Goal: Information Seeking & Learning: Learn about a topic

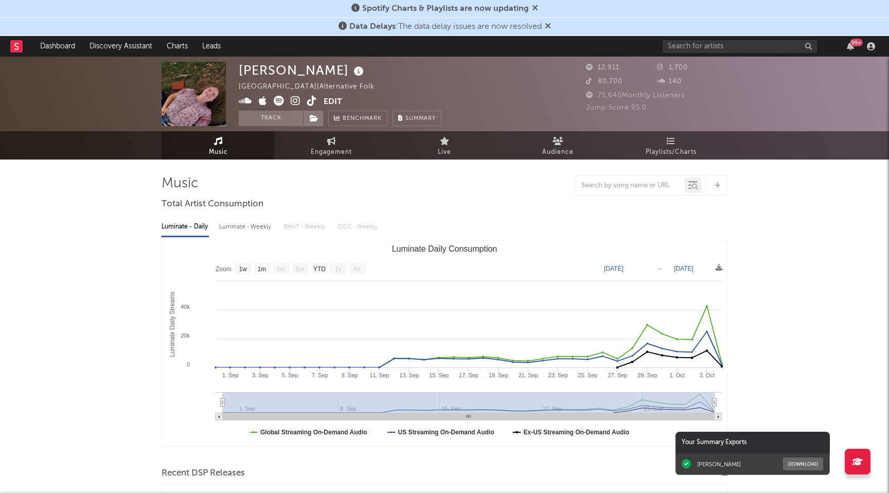
select select "1w"
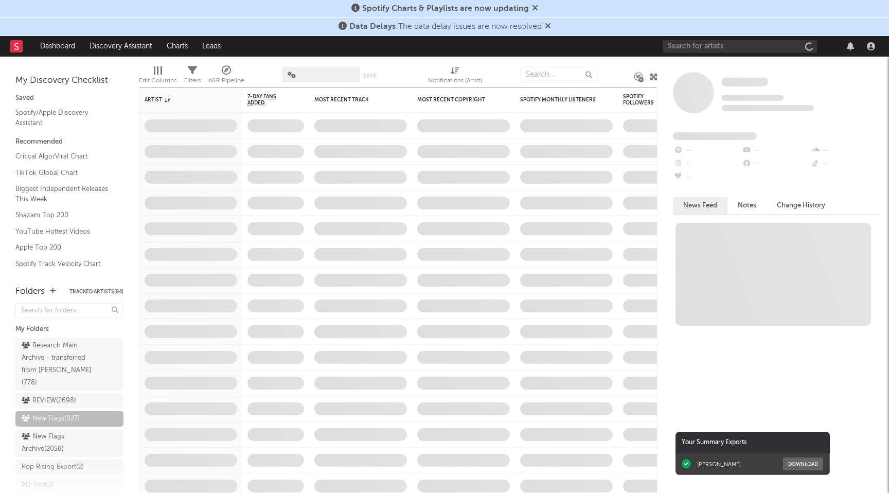
click at [533, 10] on icon at bounding box center [535, 8] width 6 height 8
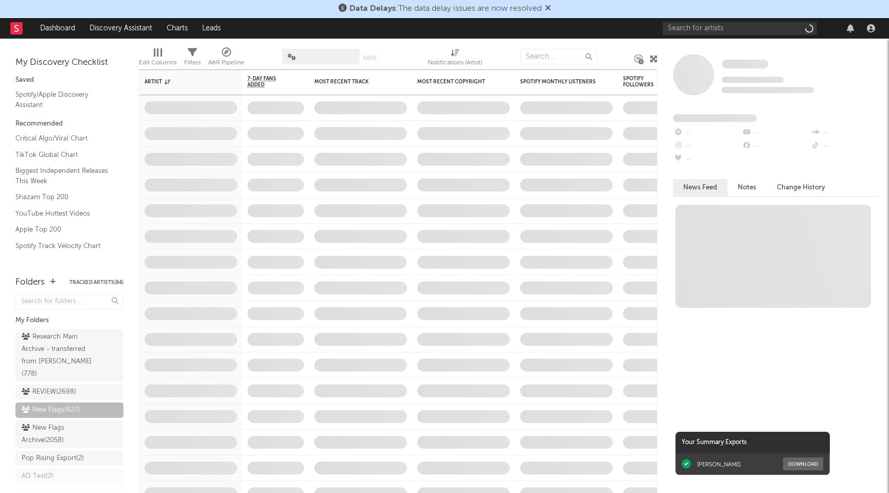
click at [551, 4] on icon at bounding box center [548, 8] width 6 height 8
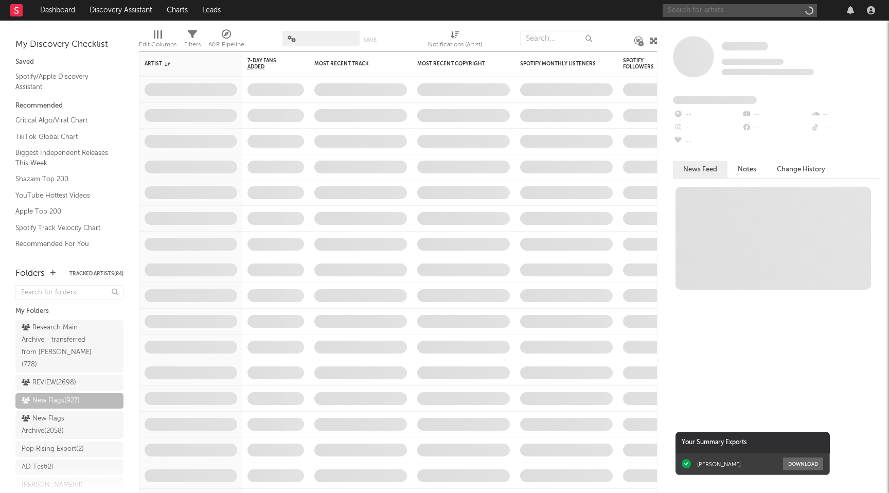
click at [688, 8] on input "text" at bounding box center [740, 10] width 154 height 13
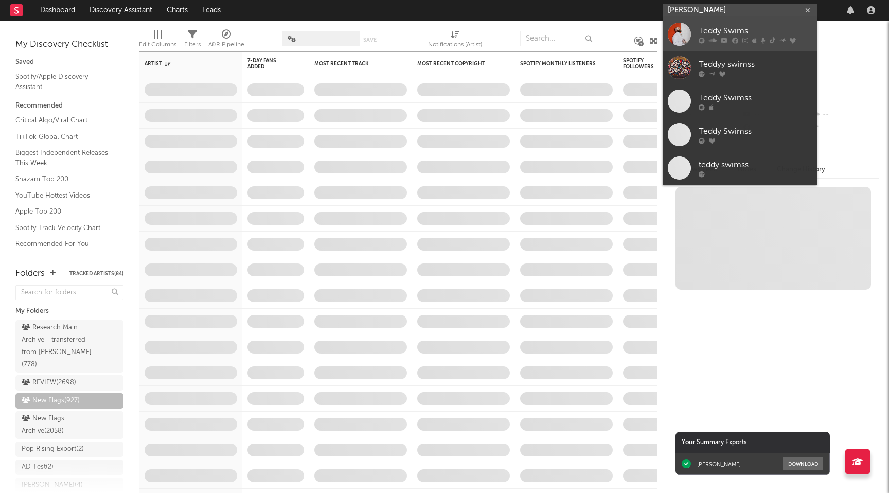
type input "[PERSON_NAME]"
click at [690, 33] on div at bounding box center [679, 34] width 23 height 23
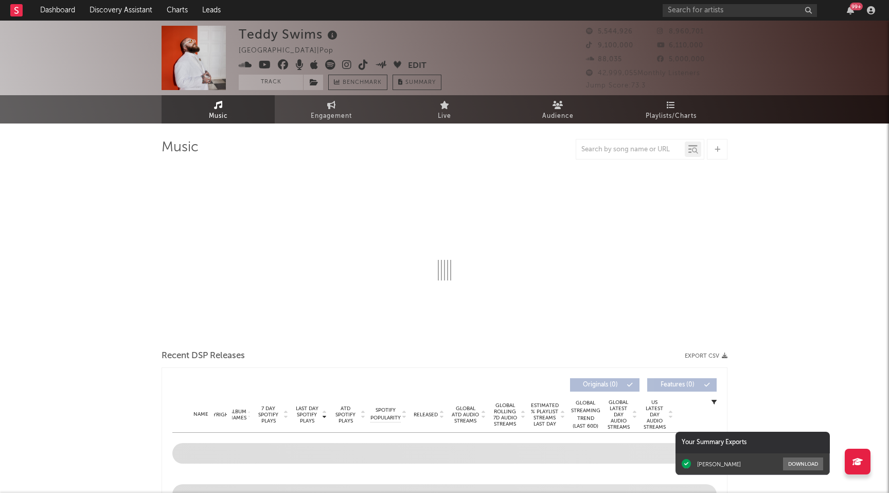
select select "6m"
